Goal: Task Accomplishment & Management: Use online tool/utility

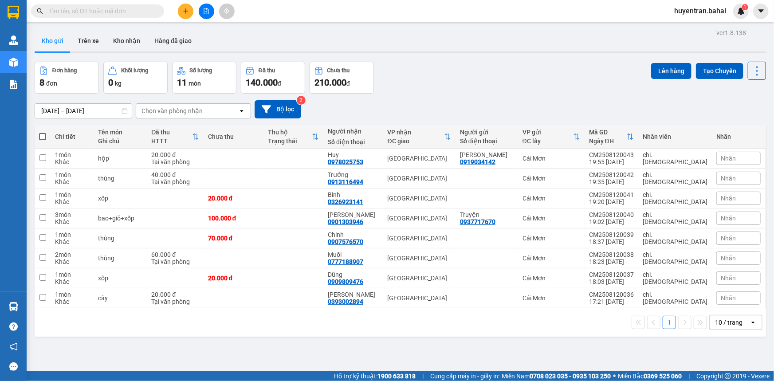
click at [41, 133] on label at bounding box center [42, 136] width 7 height 9
click at [43, 132] on input "checkbox" at bounding box center [43, 132] width 0 height 0
checkbox input "true"
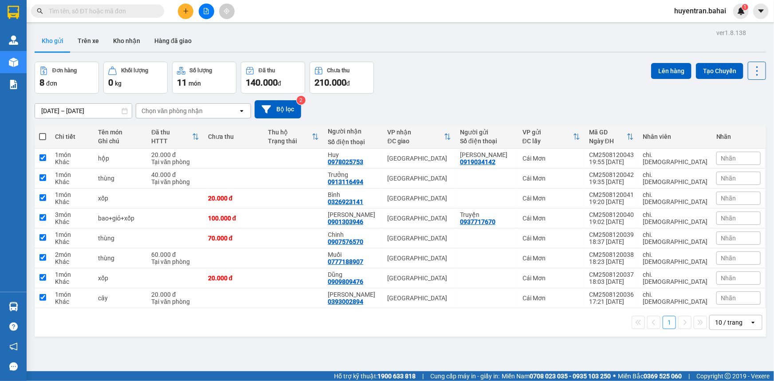
checkbox input "true"
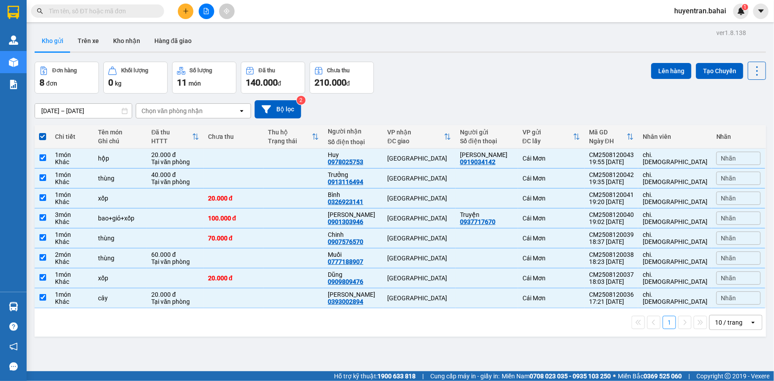
drag, startPoint x: 670, startPoint y: 68, endPoint x: 472, endPoint y: 111, distance: 201.9
click at [665, 75] on button "Lên hàng" at bounding box center [671, 71] width 40 height 16
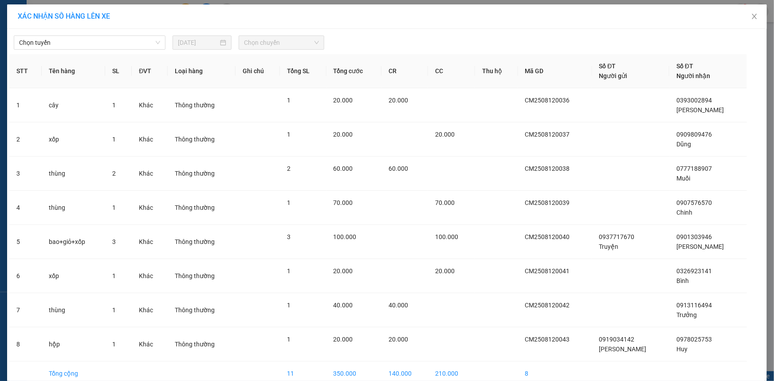
drag, startPoint x: 153, startPoint y: 40, endPoint x: 142, endPoint y: 50, distance: 14.5
click at [146, 47] on span "Chọn tuyến" at bounding box center [89, 42] width 141 height 13
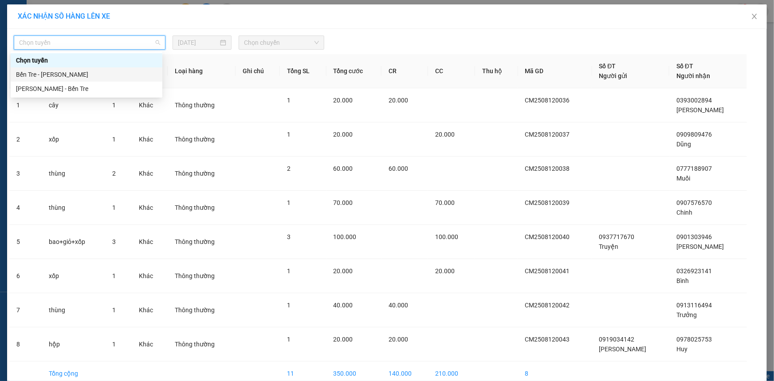
click at [120, 71] on div "Bến Tre - [PERSON_NAME]" at bounding box center [86, 75] width 141 height 10
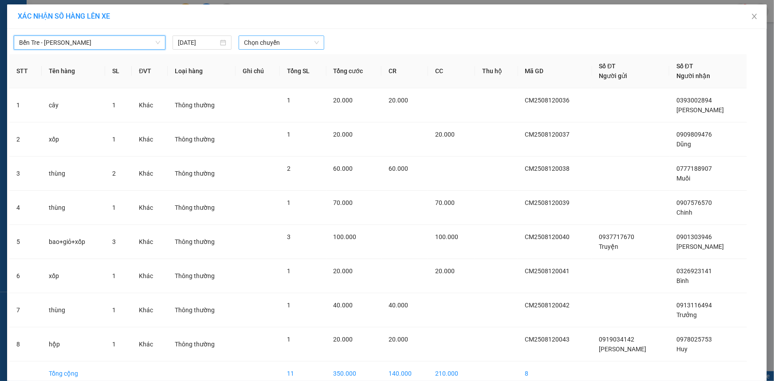
drag, startPoint x: 301, startPoint y: 30, endPoint x: 301, endPoint y: 37, distance: 6.7
click at [301, 35] on div "[GEOGRAPHIC_DATA][PERSON_NAME][PERSON_NAME] [DATE] Chọn chuyến STT Tên hàng SL …" at bounding box center [387, 222] width 760 height 387
click at [301, 39] on span "Chọn chuyến" at bounding box center [281, 42] width 75 height 13
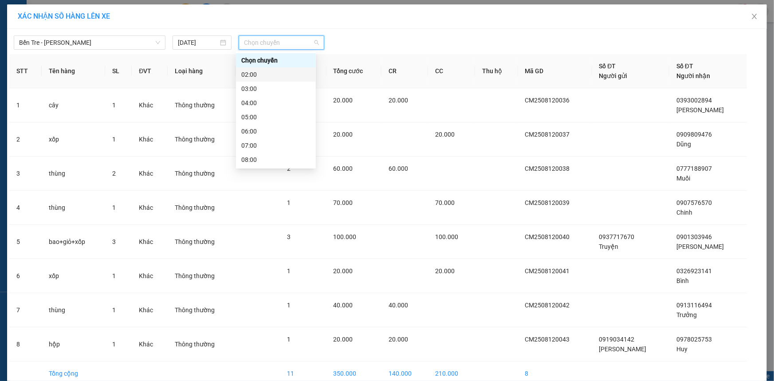
click at [266, 74] on div "02:00" at bounding box center [275, 75] width 69 height 10
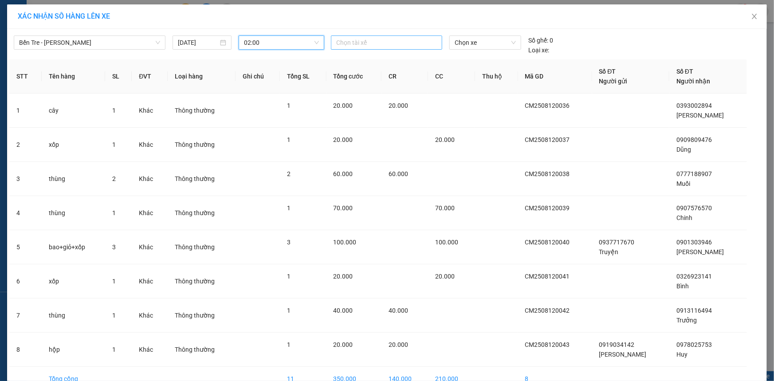
click at [346, 35] on div "Chọn tài xế" at bounding box center [386, 42] width 111 height 14
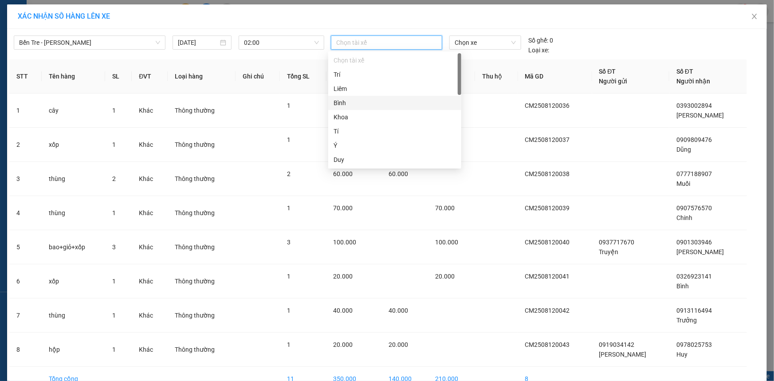
click at [382, 102] on div "Bình" at bounding box center [394, 103] width 122 height 10
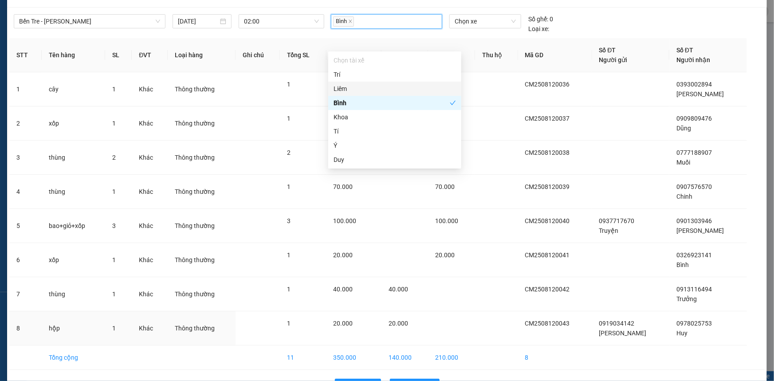
scroll to position [50, 0]
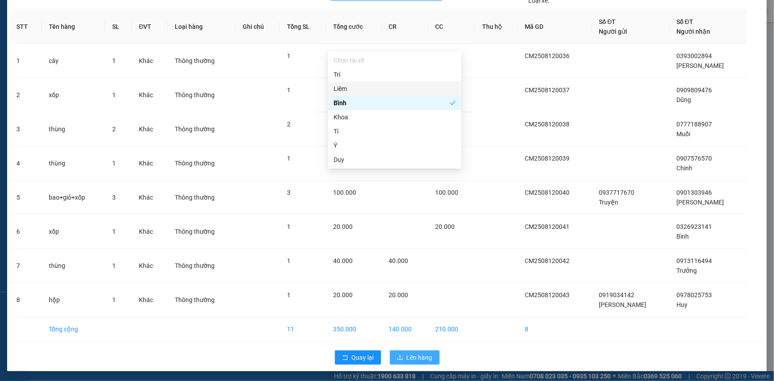
click at [416, 362] on button "Lên hàng" at bounding box center [415, 357] width 50 height 14
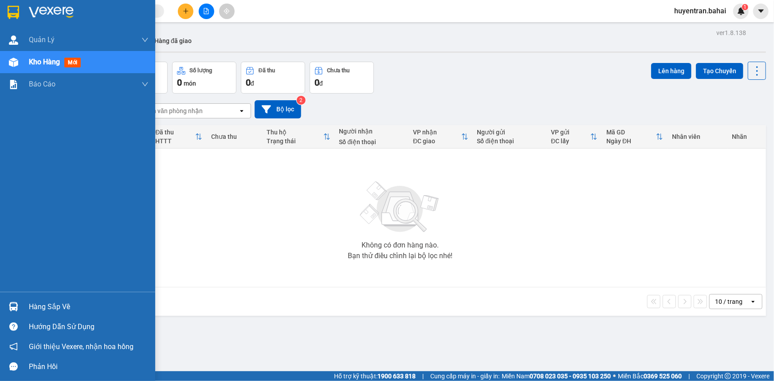
click at [25, 306] on div "Hàng sắp về" at bounding box center [77, 307] width 155 height 20
